Goal: Task Accomplishment & Management: Use online tool/utility

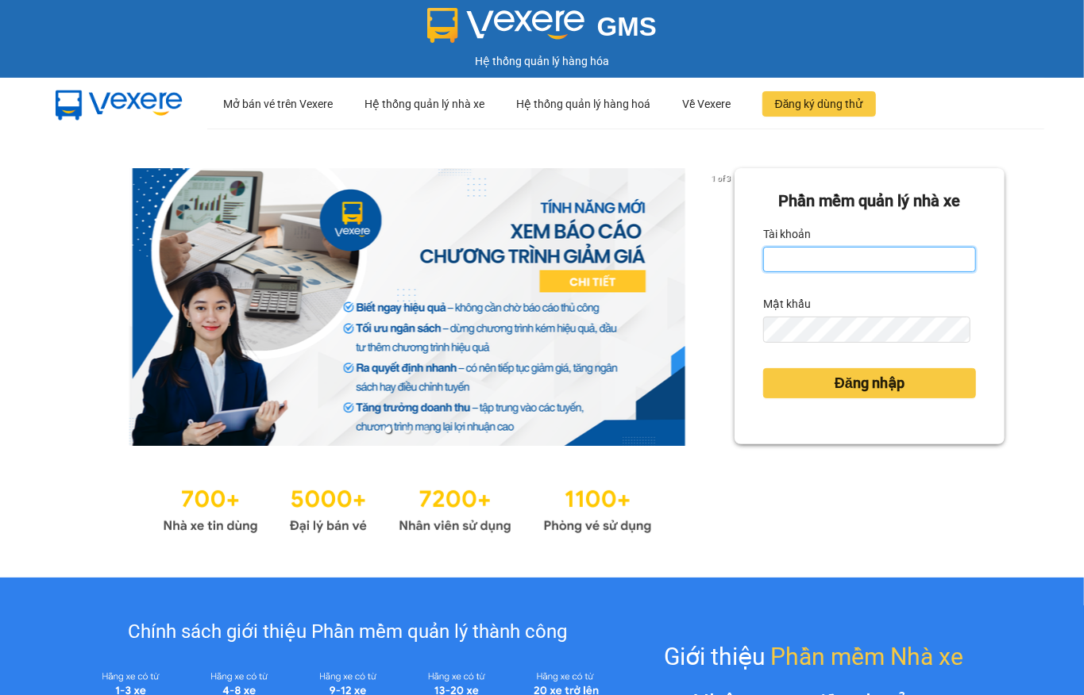
click at [869, 251] on input "Tài khoản" at bounding box center [869, 259] width 213 height 25
type input "phuongtram.lienhung"
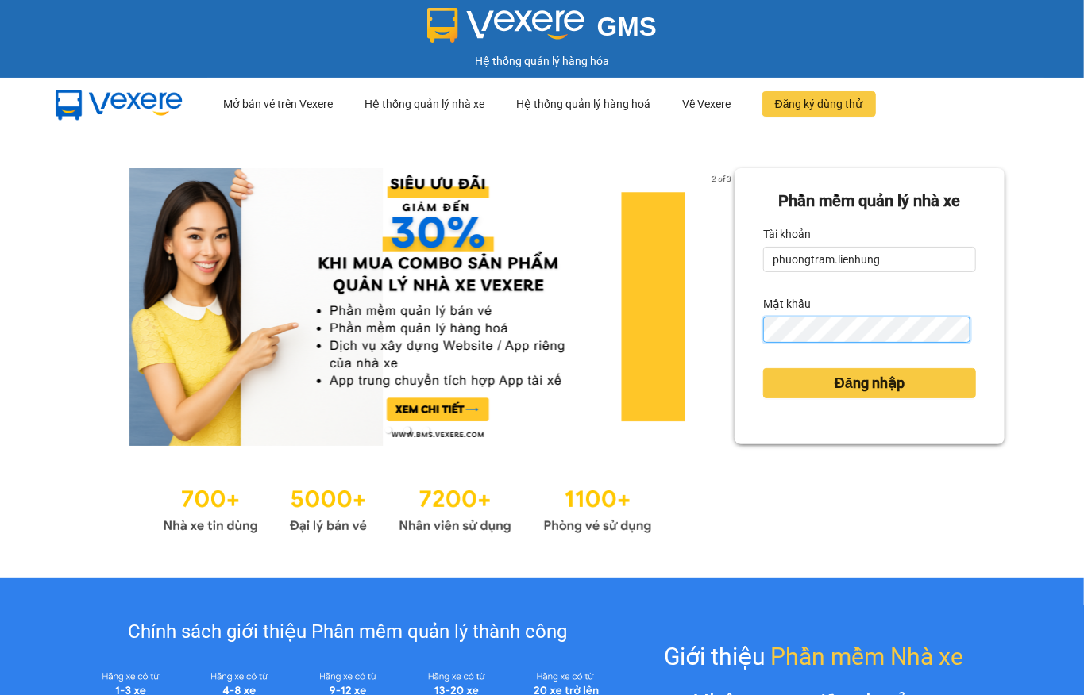
click at [763, 368] on button "Đăng nhập" at bounding box center [869, 383] width 213 height 30
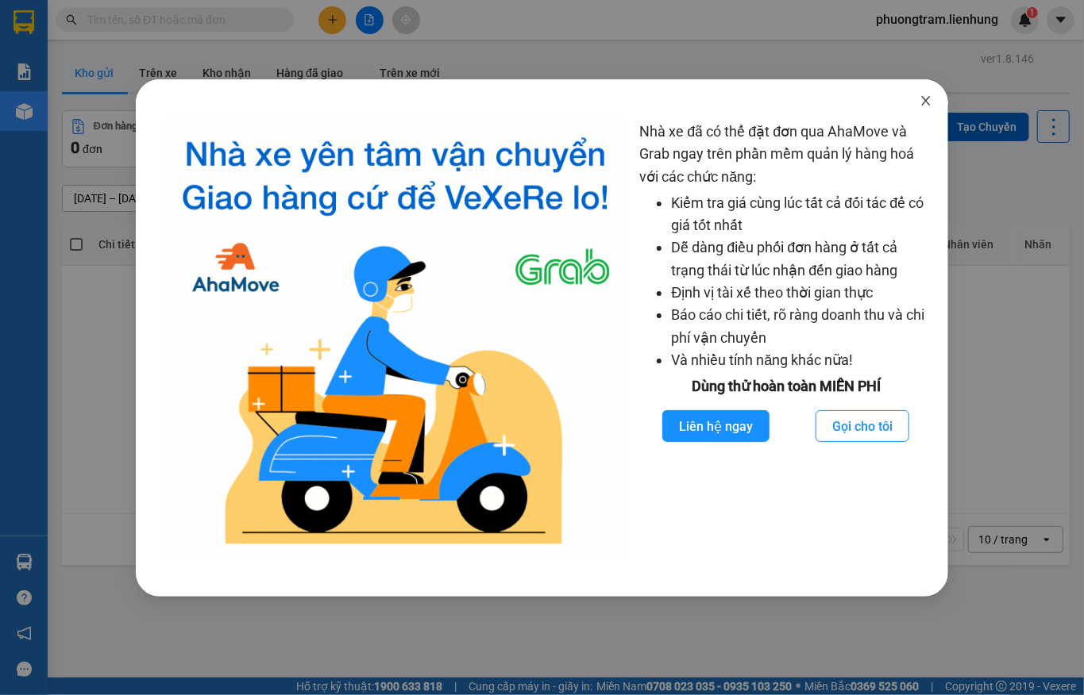
click at [932, 103] on span "Close" at bounding box center [925, 101] width 44 height 44
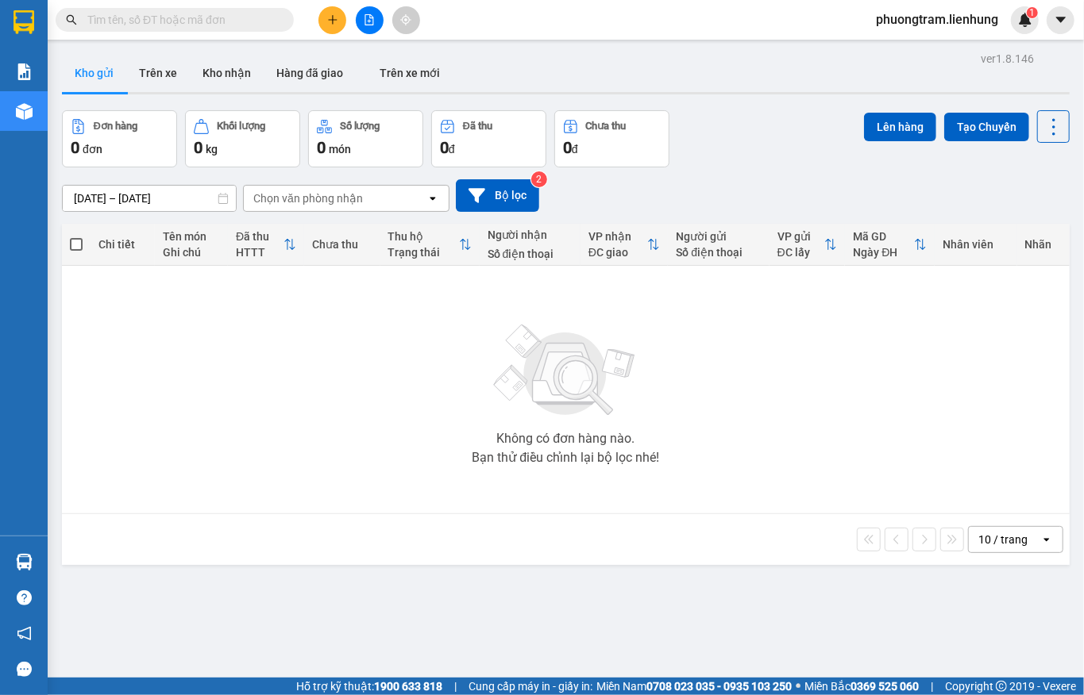
click at [202, 17] on input "text" at bounding box center [180, 19] width 187 height 17
paste input "0384215052"
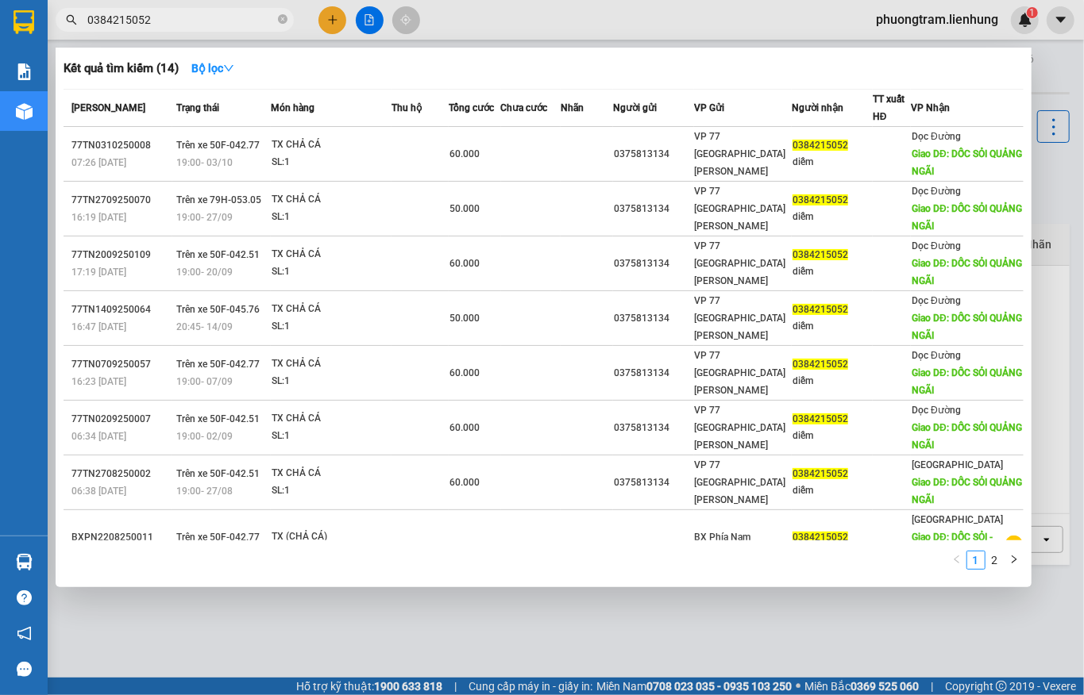
type input "0384215052"
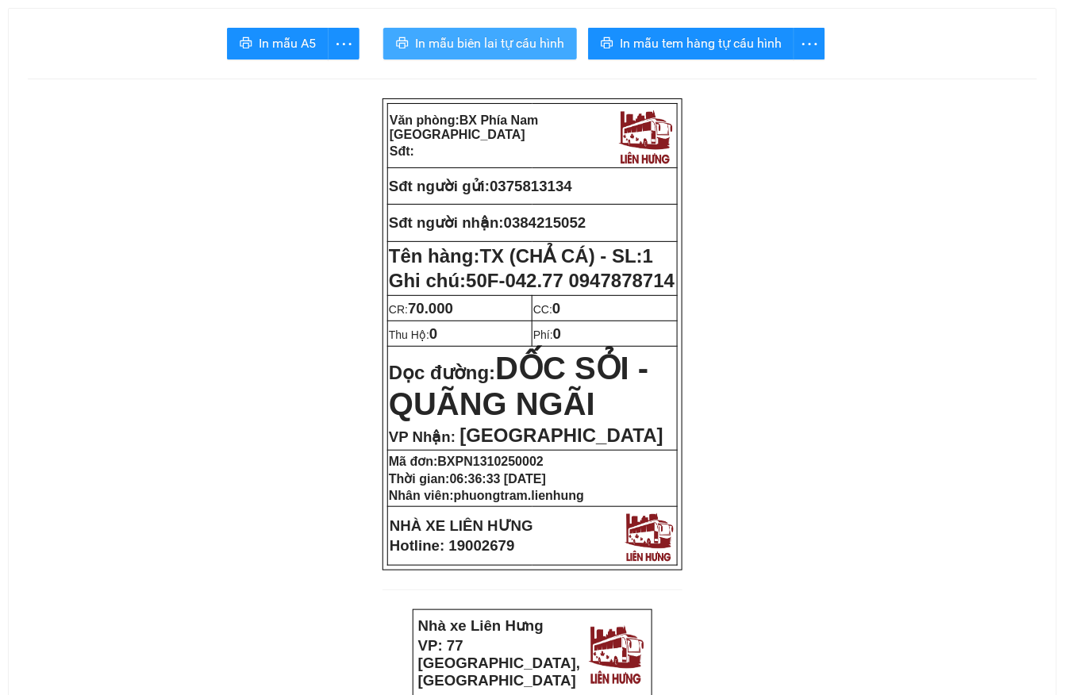
click at [503, 41] on span "In mẫu biên lai tự cấu hình" at bounding box center [489, 43] width 149 height 20
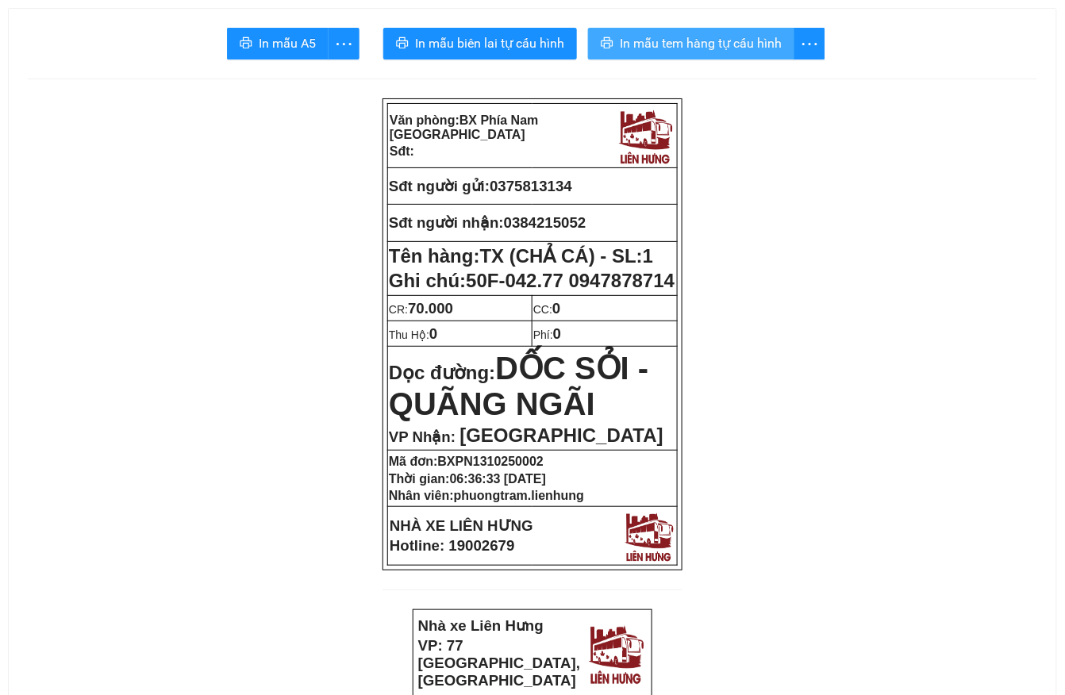
click at [695, 52] on span "In mẫu tem hàng tự cấu hình" at bounding box center [701, 43] width 162 height 20
